Goal: Obtain resource: Obtain resource

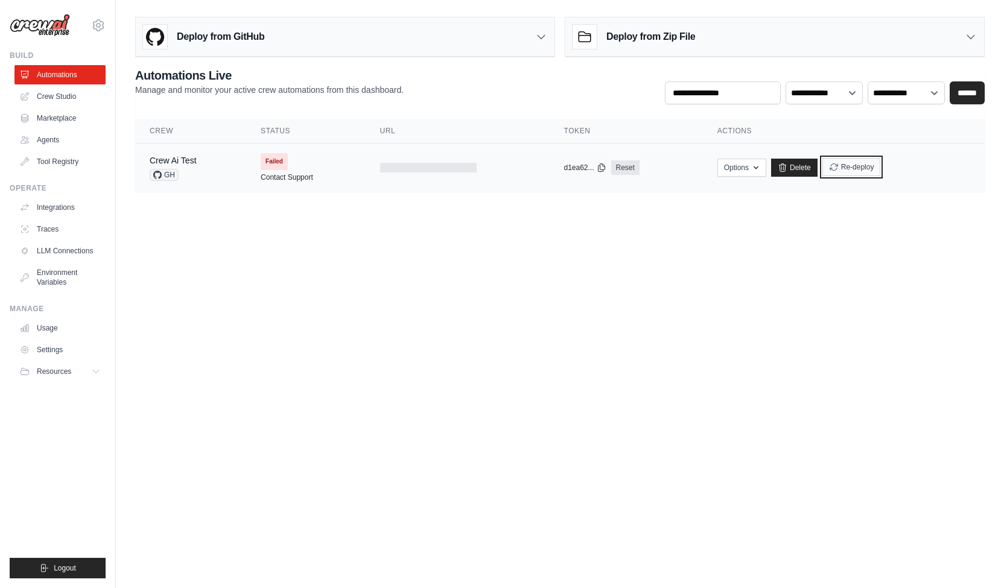
click at [863, 170] on button "Re-deploy" at bounding box center [851, 167] width 59 height 18
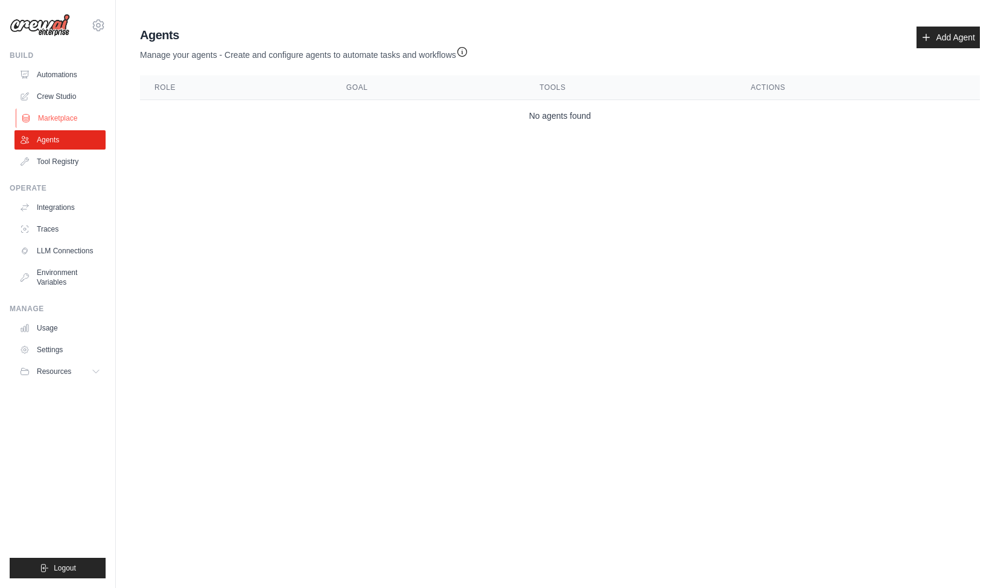
click at [75, 121] on link "Marketplace" at bounding box center [61, 118] width 91 height 19
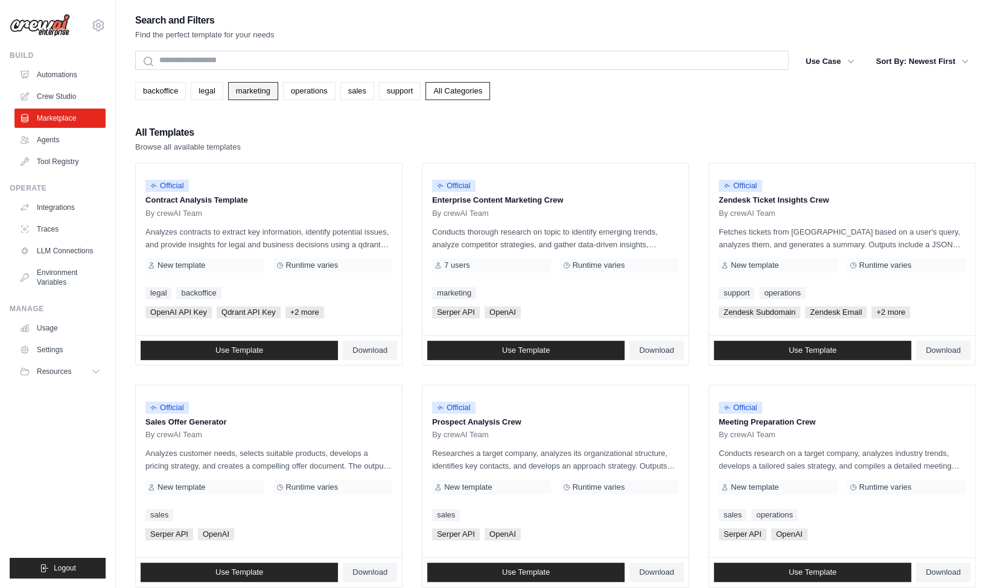
click at [228, 95] on link "marketing" at bounding box center [253, 91] width 50 height 18
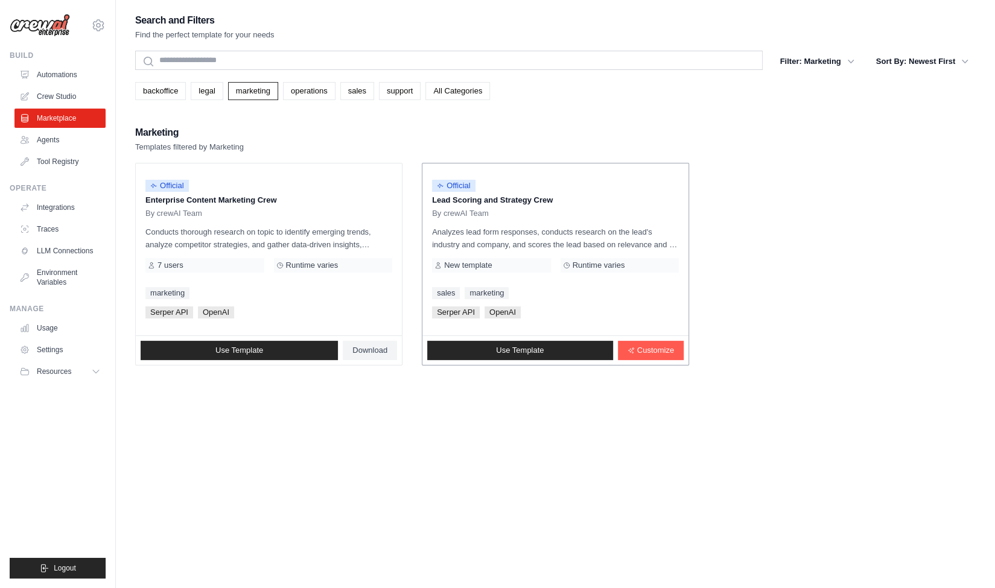
click at [559, 307] on div "[PERSON_NAME] API OpenAI" at bounding box center [555, 313] width 247 height 12
click at [546, 345] on link "Use Template" at bounding box center [520, 350] width 186 height 19
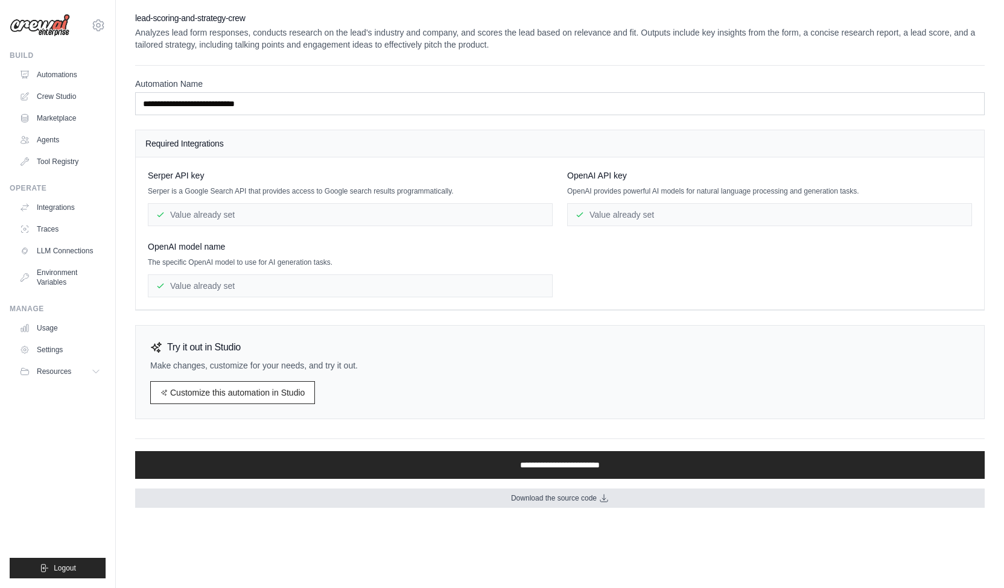
click at [613, 496] on link "Download the source code" at bounding box center [560, 498] width 850 height 19
